Goal: Information Seeking & Learning: Learn about a topic

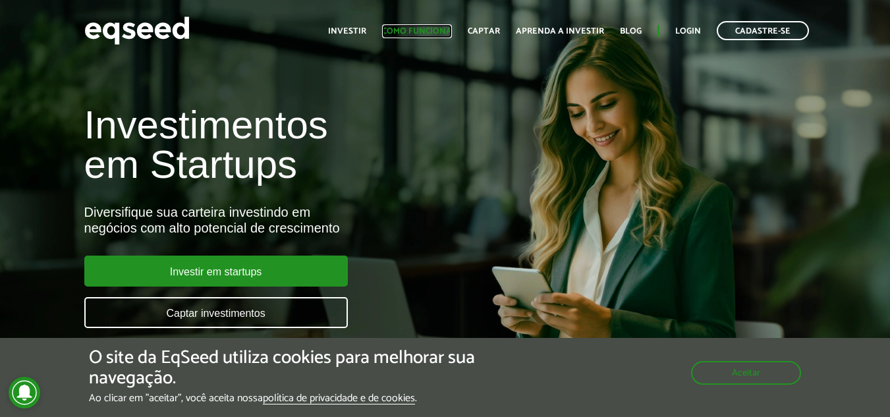
click at [424, 34] on link "Como funciona" at bounding box center [417, 31] width 70 height 9
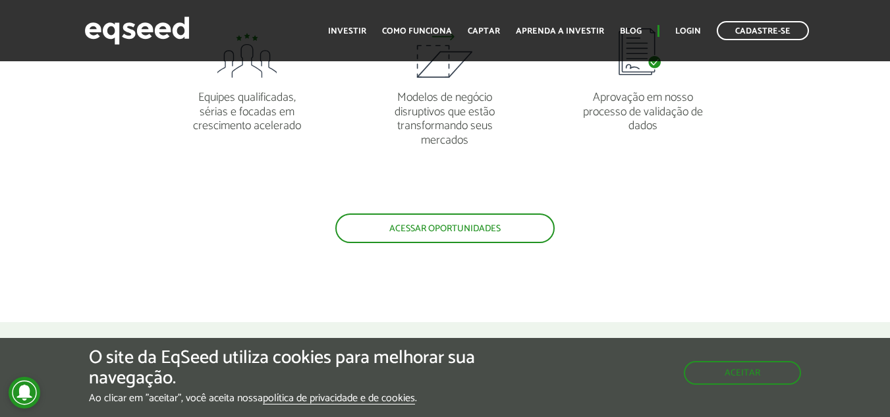
scroll to position [1214, 0]
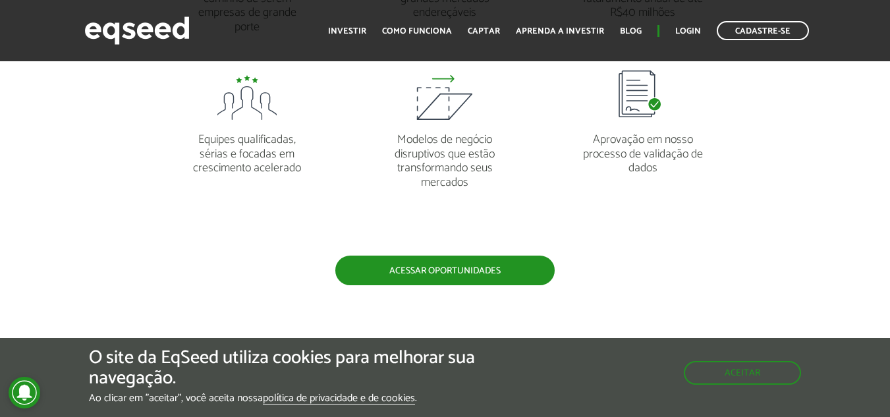
click at [483, 264] on link "Acessar oportunidades" at bounding box center [444, 271] width 219 height 30
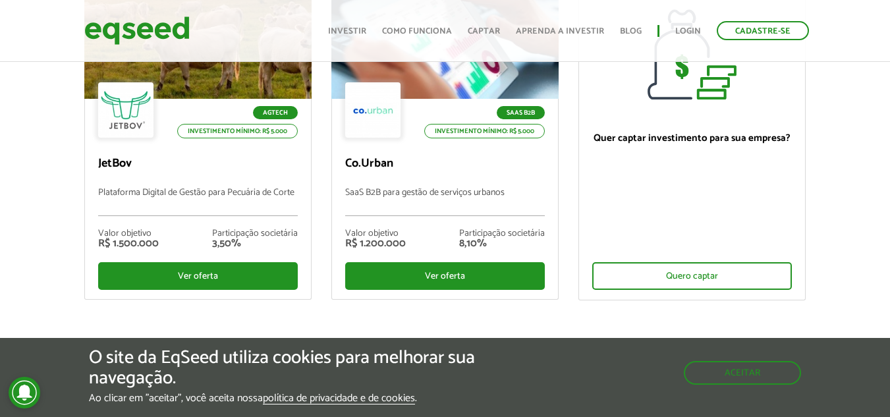
scroll to position [194, 0]
